Goal: Task Accomplishment & Management: Complete application form

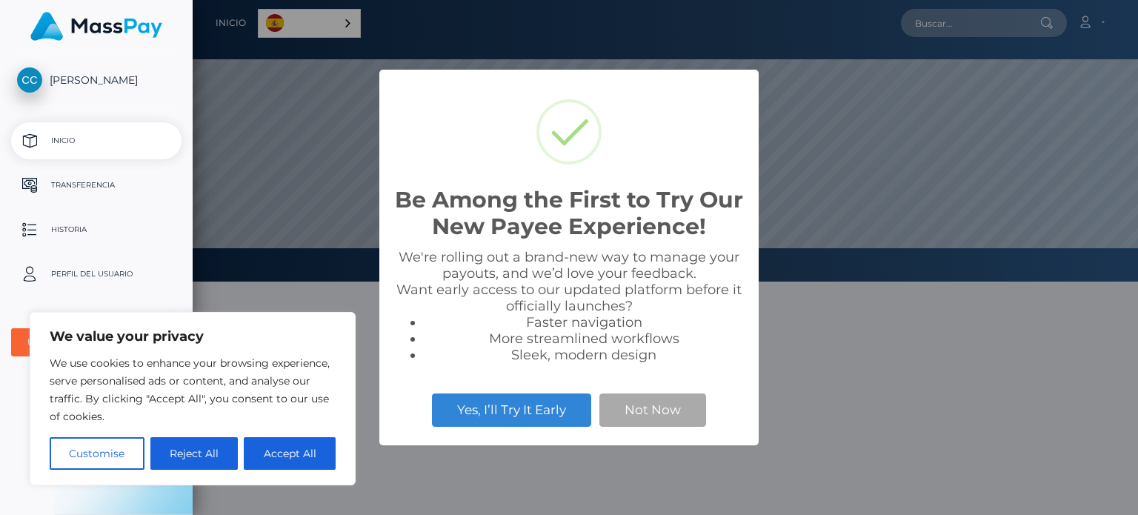
scroll to position [282, 945]
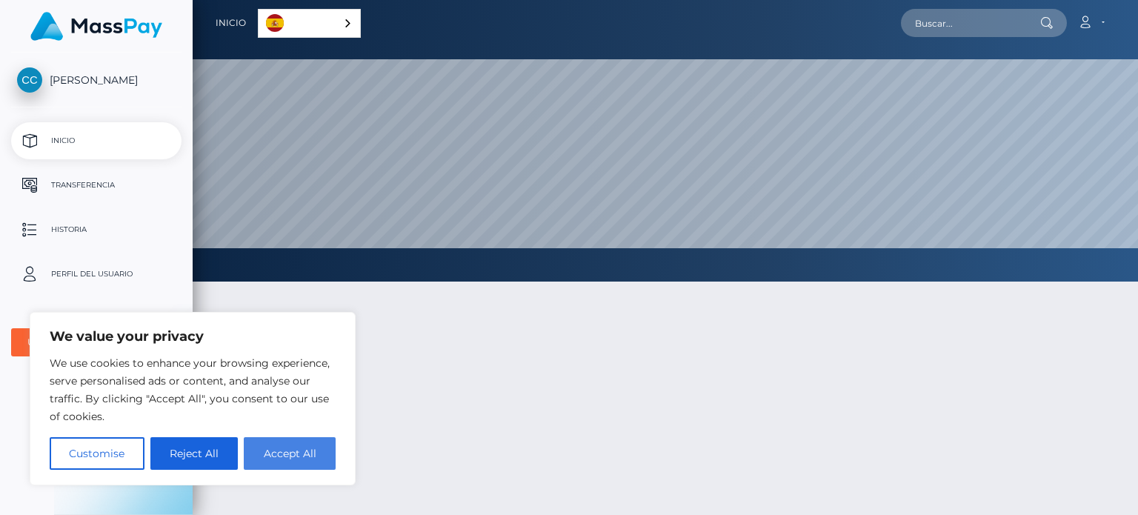
click at [317, 460] on button "Accept All" at bounding box center [290, 453] width 92 height 33
checkbox input "true"
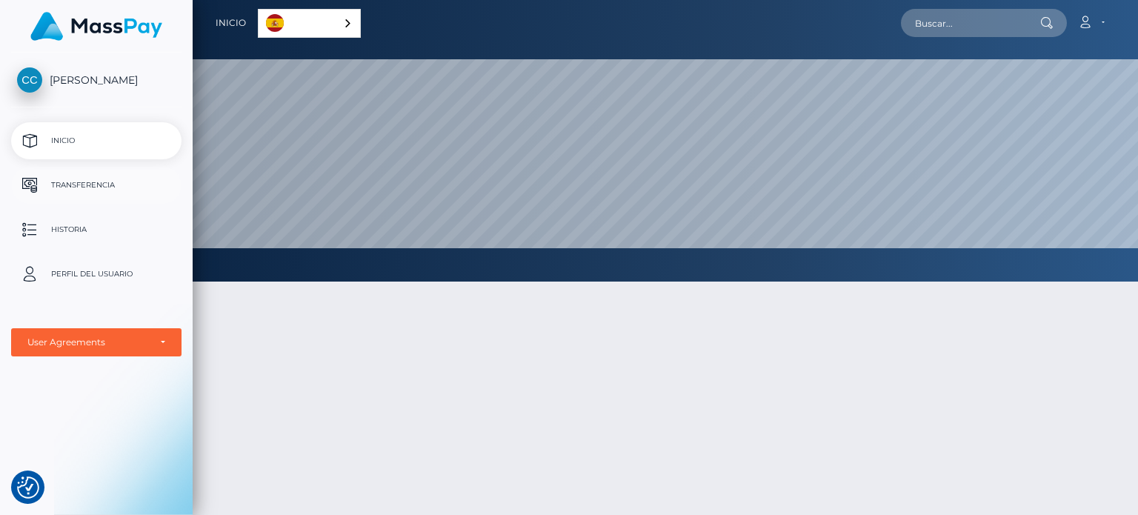
click at [65, 196] on p "Transferencia" at bounding box center [96, 185] width 159 height 22
